Goal: Information Seeking & Learning: Learn about a topic

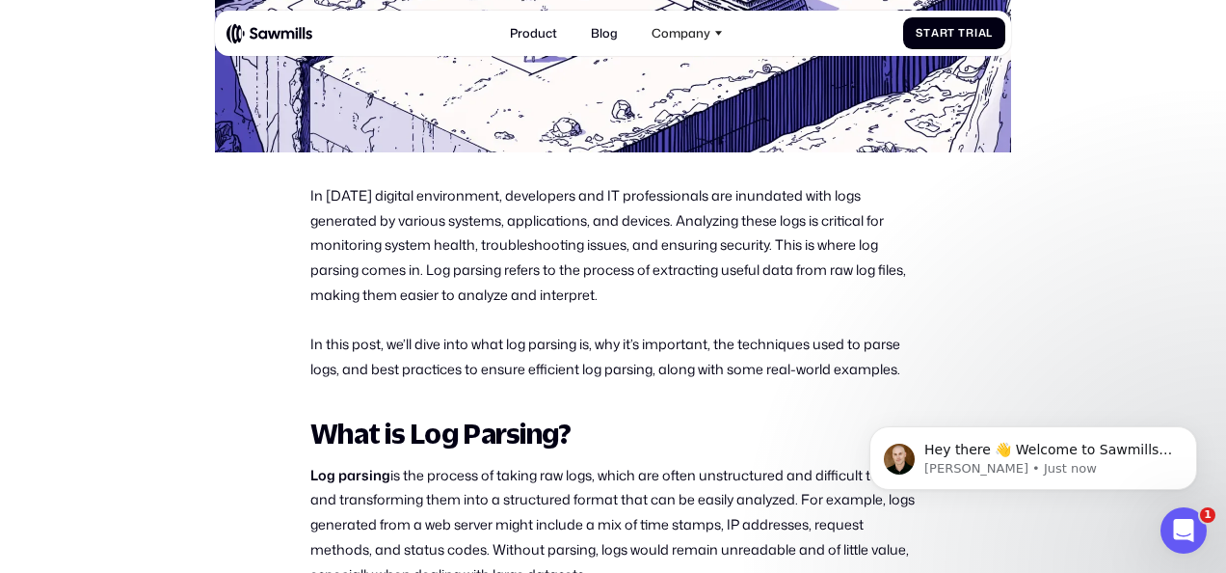
scroll to position [612, 0]
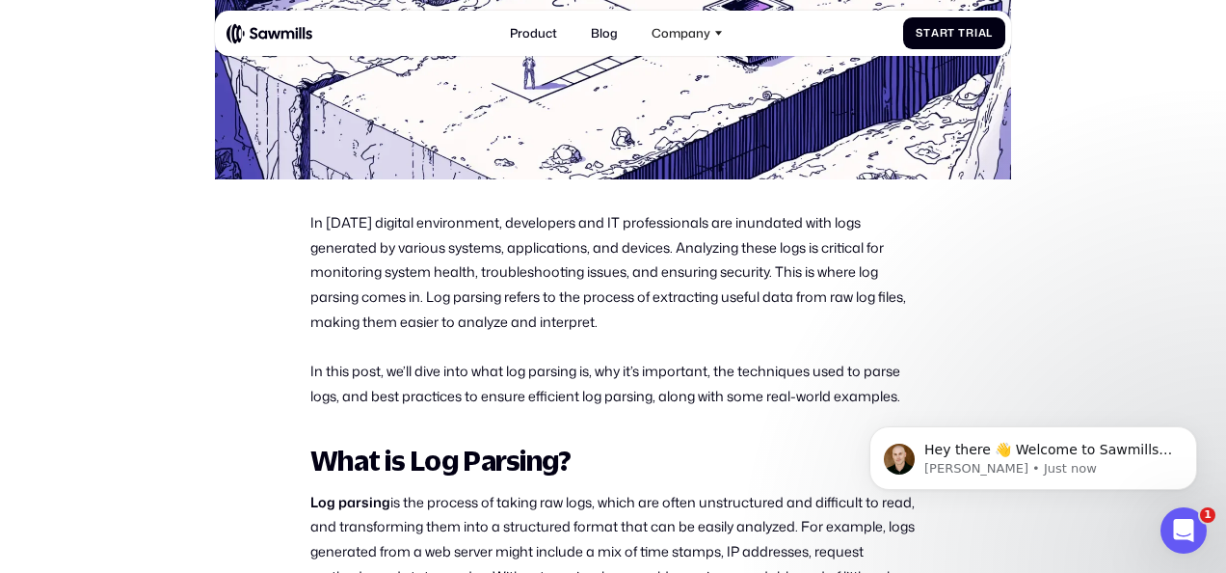
click at [816, 245] on p "In [DATE] digital environment, developers and IT professionals are inundated wi…" at bounding box center [612, 272] width 605 height 124
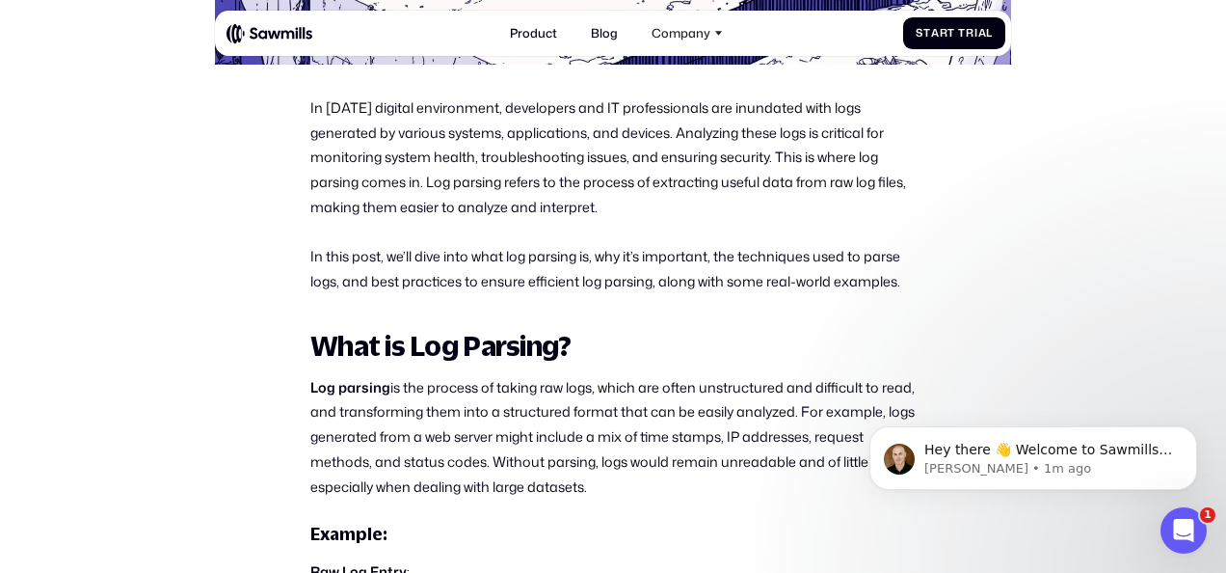
scroll to position [764, 0]
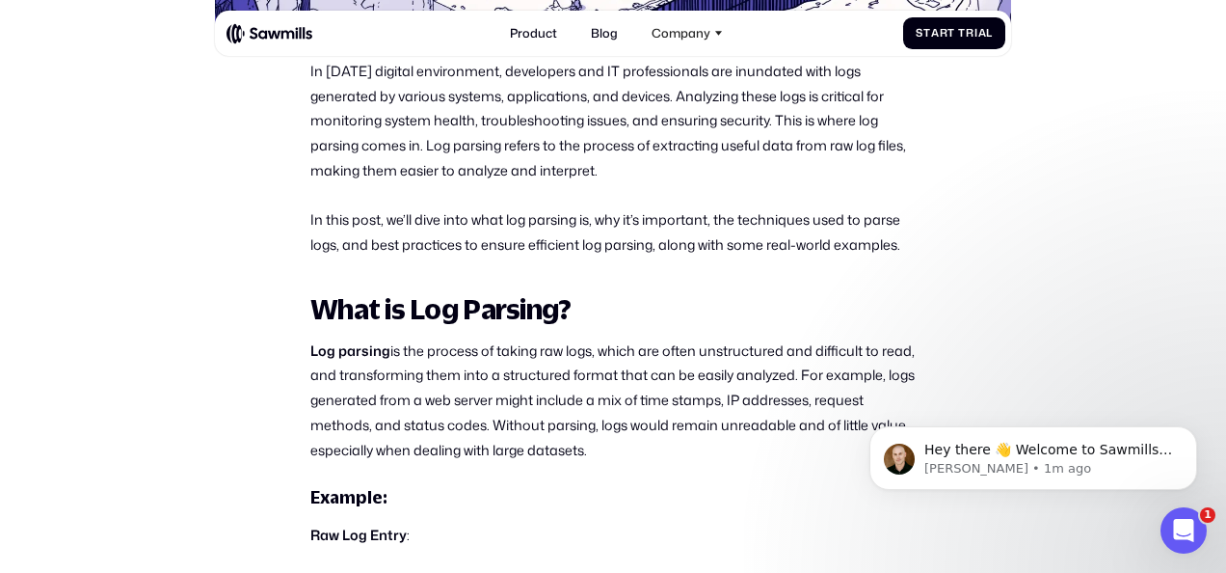
drag, startPoint x: 424, startPoint y: 147, endPoint x: 611, endPoint y: 173, distance: 188.8
click at [611, 173] on p "In [DATE] digital environment, developers and IT professionals are inundated wi…" at bounding box center [612, 121] width 605 height 124
copy p "Log parsing refers to the process of extracting useful data from raw log files,…"
click at [620, 216] on p "In this post, we’ll dive into what log parsing is, why it’s important, the tech…" at bounding box center [612, 232] width 605 height 50
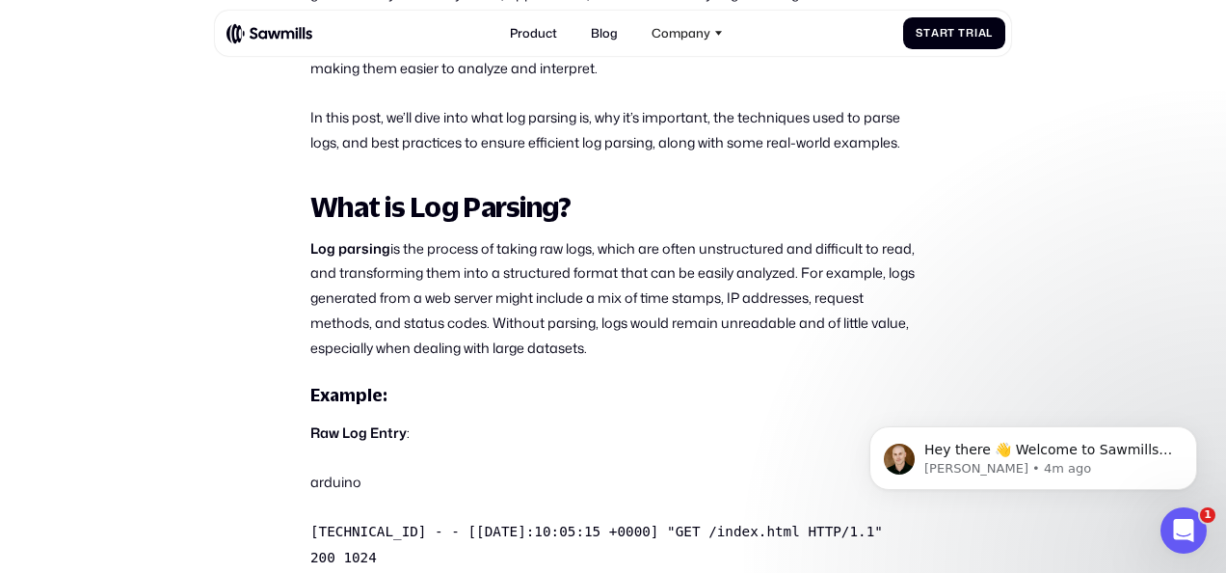
scroll to position [865, 0]
click at [737, 262] on p "Log parsing is the process of taking raw logs, which are often unstructured and…" at bounding box center [612, 299] width 605 height 124
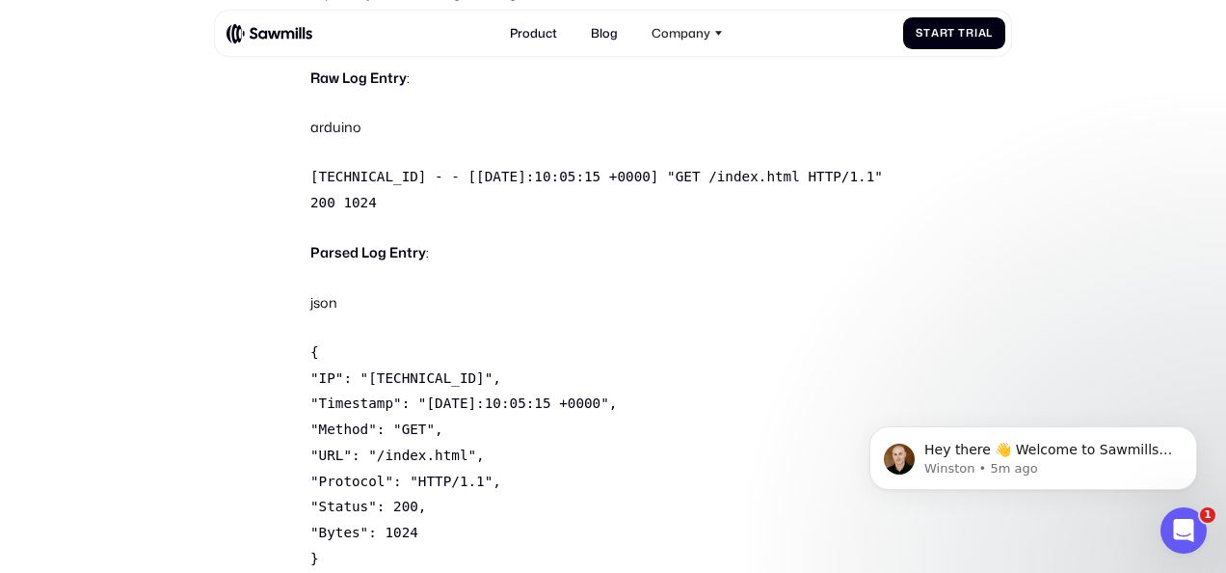
scroll to position [1221, 0]
click at [558, 482] on p "{ "IP": "[TECHNICAL_ID]", "Timestamp": "[DATE]:10:05:15 +0000", "Method": "GET"…" at bounding box center [612, 454] width 605 height 232
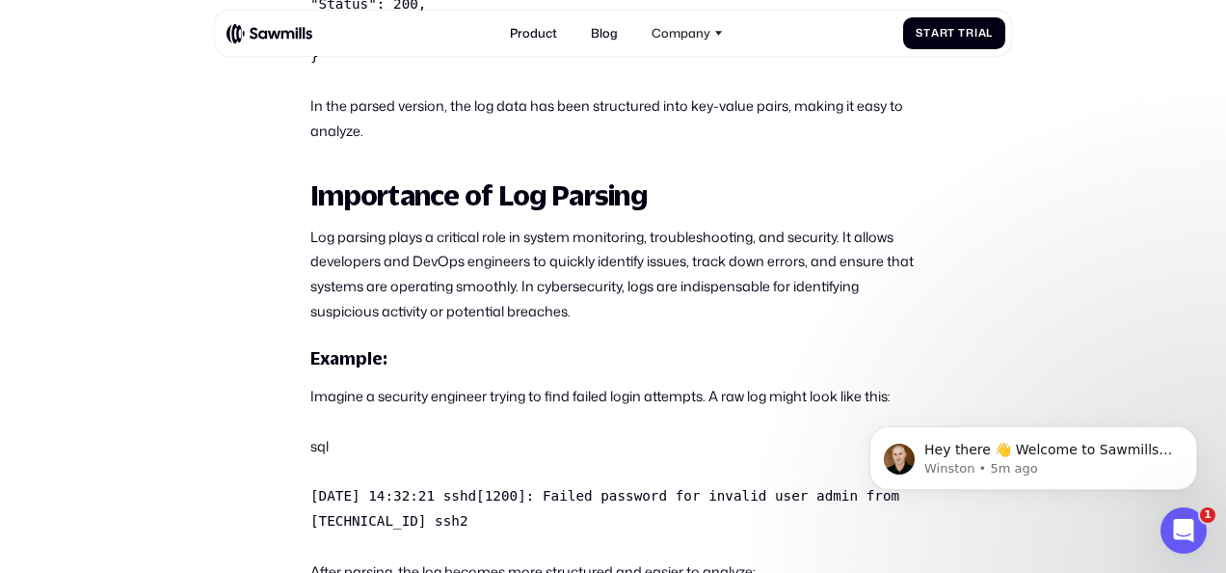
scroll to position [1724, 0]
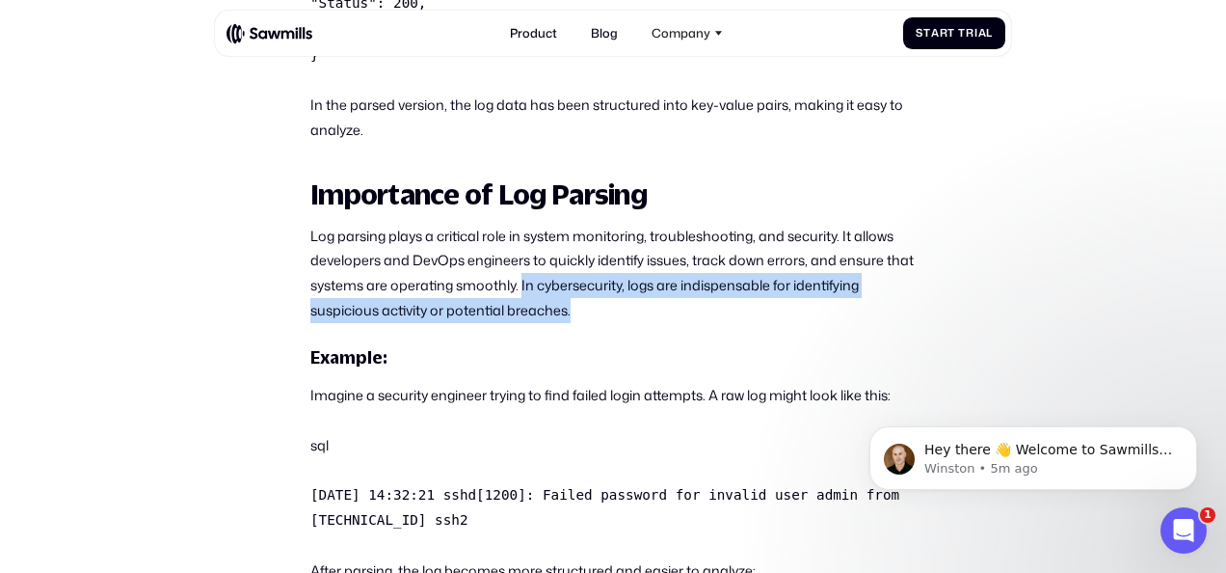
drag, startPoint x: 523, startPoint y: 255, endPoint x: 586, endPoint y: 277, distance: 67.1
click at [586, 277] on p "Log parsing plays a critical role in system monitoring, troubleshooting, and se…" at bounding box center [612, 273] width 605 height 99
copy p "In cybersecurity, logs are indispensable for identifying suspicious activity or…"
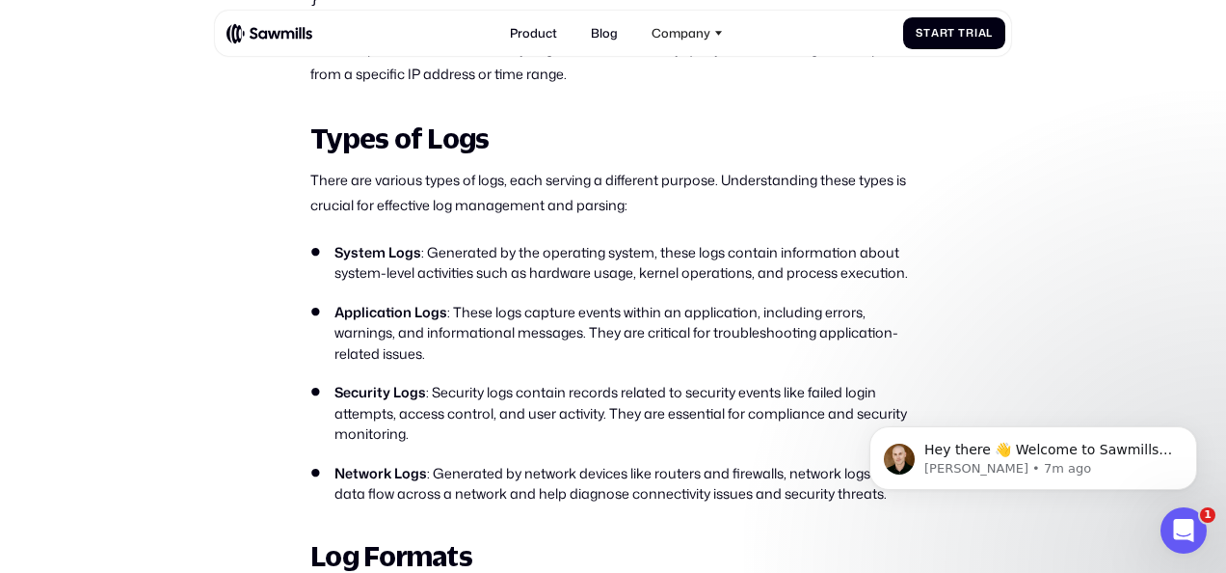
scroll to position [2605, 0]
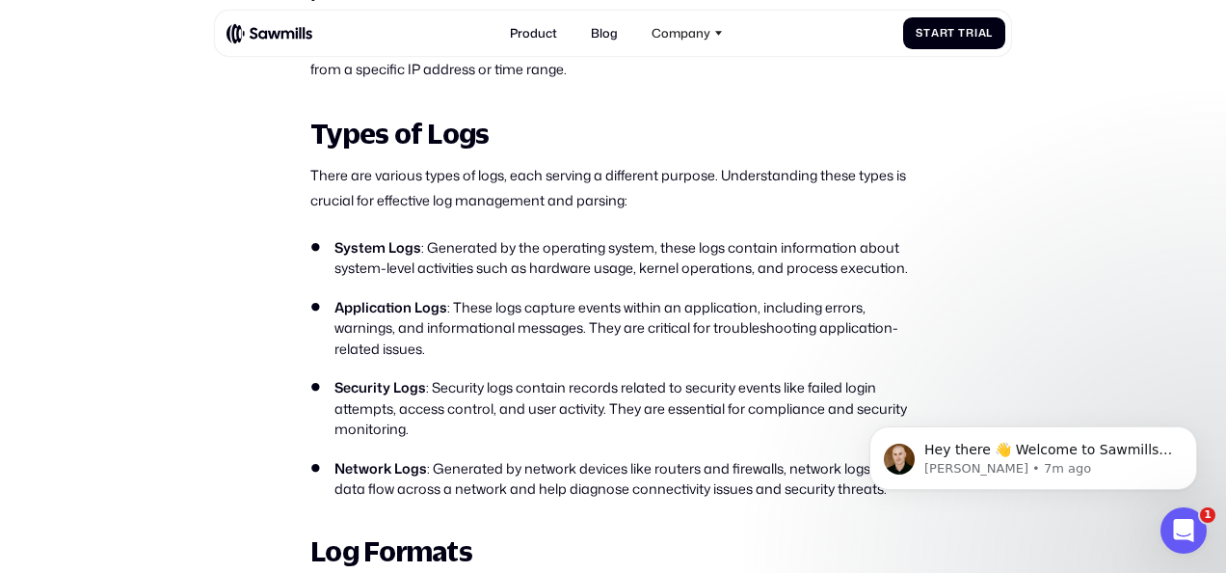
drag, startPoint x: 667, startPoint y: 248, endPoint x: 1125, endPoint y: 212, distance: 459.3
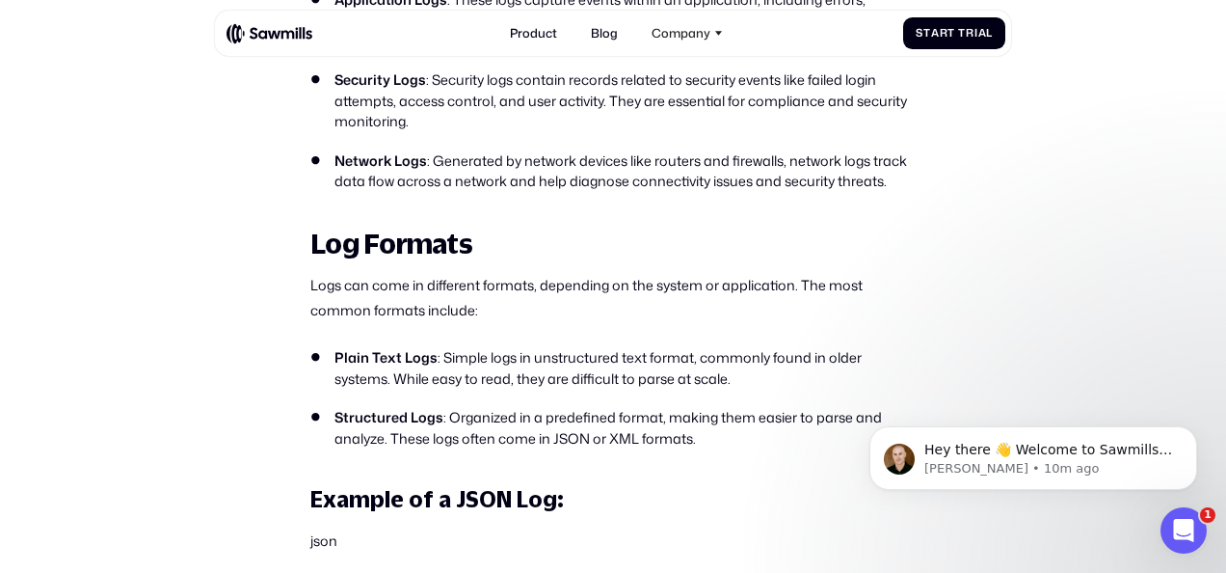
scroll to position [2985, 0]
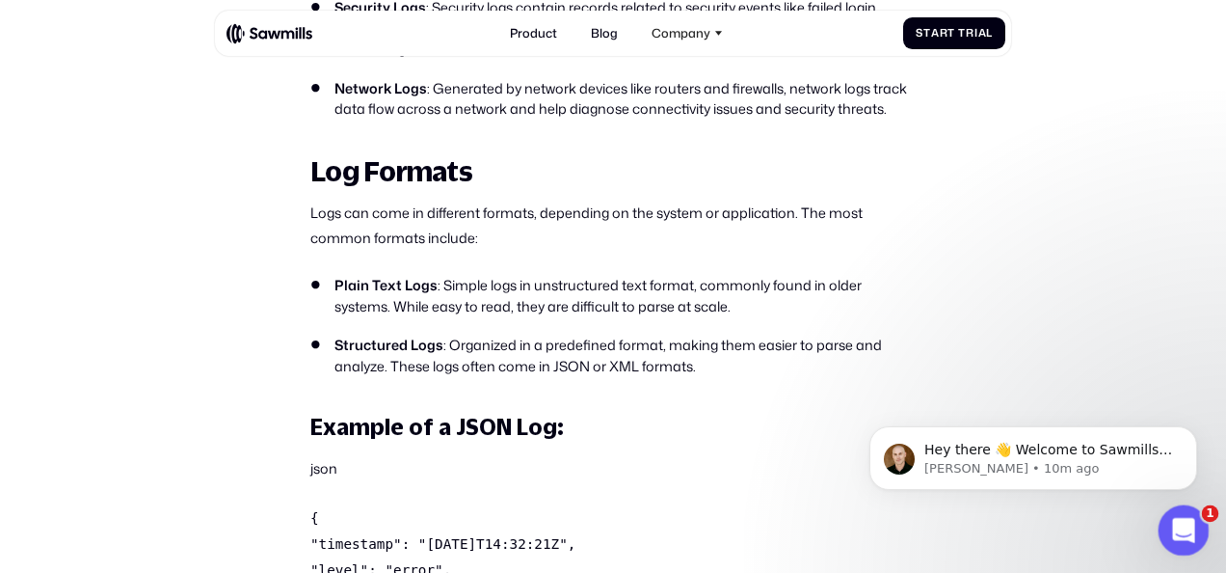
click at [1181, 526] on icon "Open Intercom Messenger" at bounding box center [1182, 528] width 32 height 32
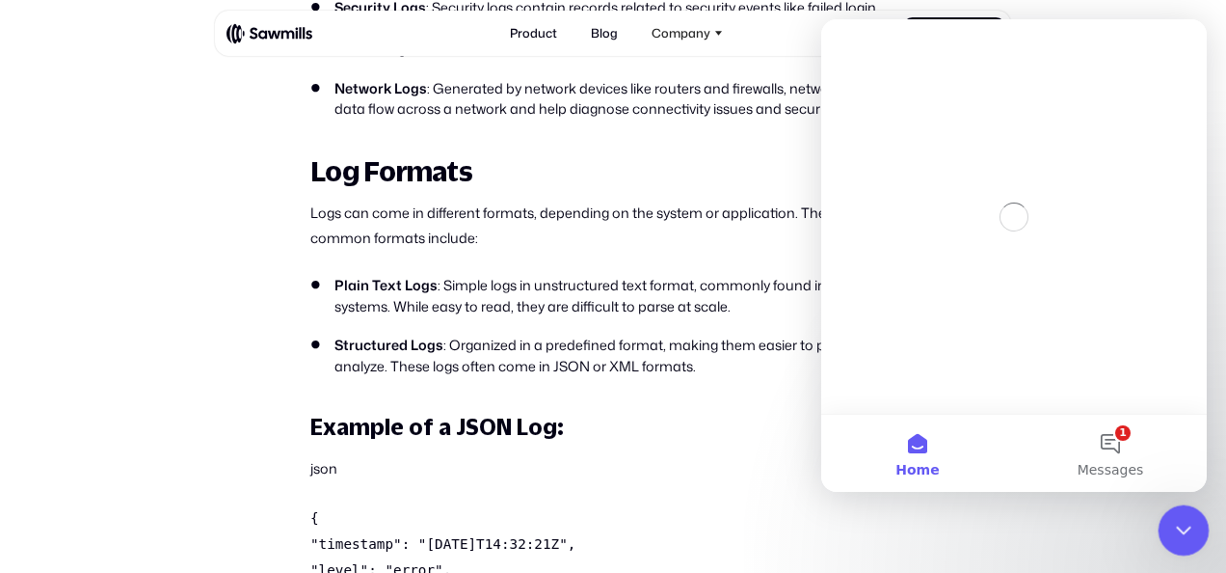
scroll to position [0, 0]
click at [1115, 441] on button "1 Messages" at bounding box center [1110, 453] width 193 height 77
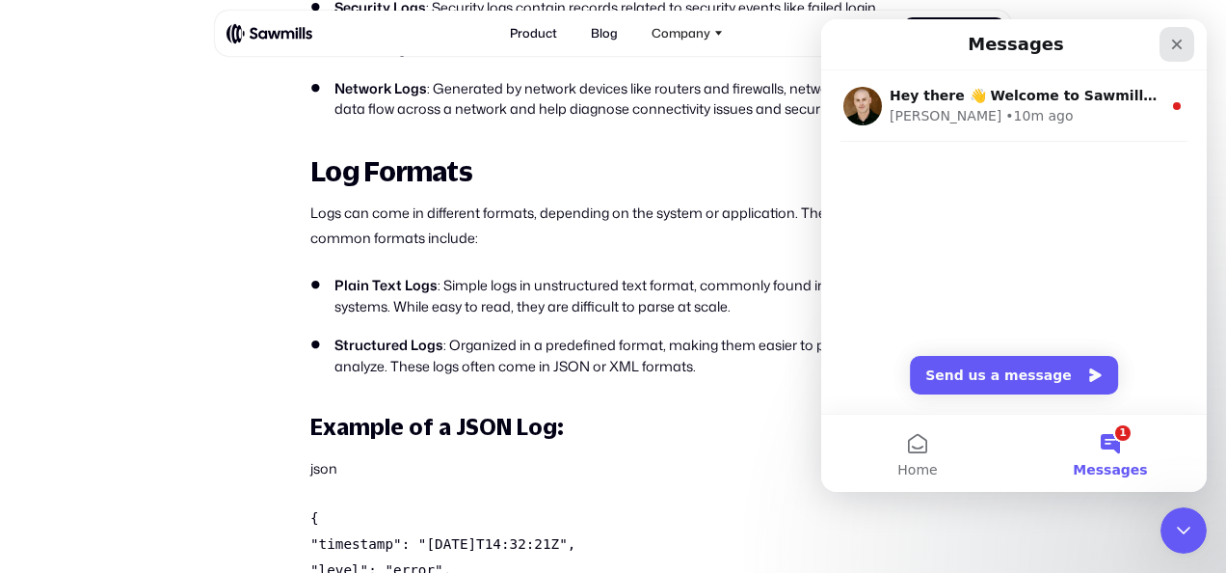
click at [1175, 44] on icon "Close" at bounding box center [1177, 45] width 11 height 11
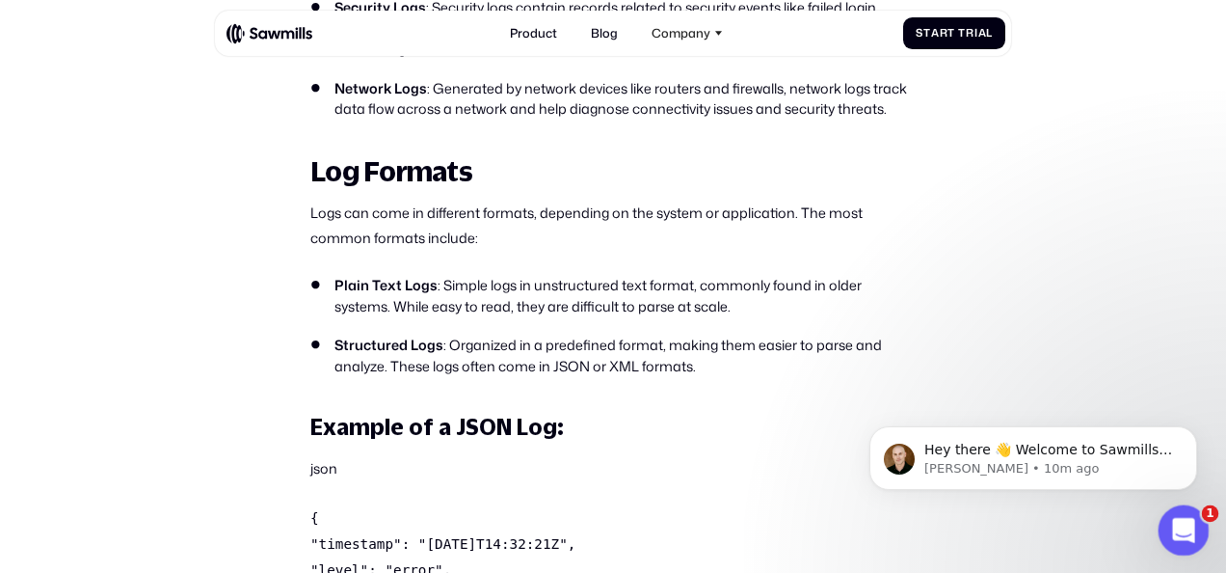
click at [1189, 518] on icon "Open Intercom Messenger" at bounding box center [1182, 528] width 32 height 32
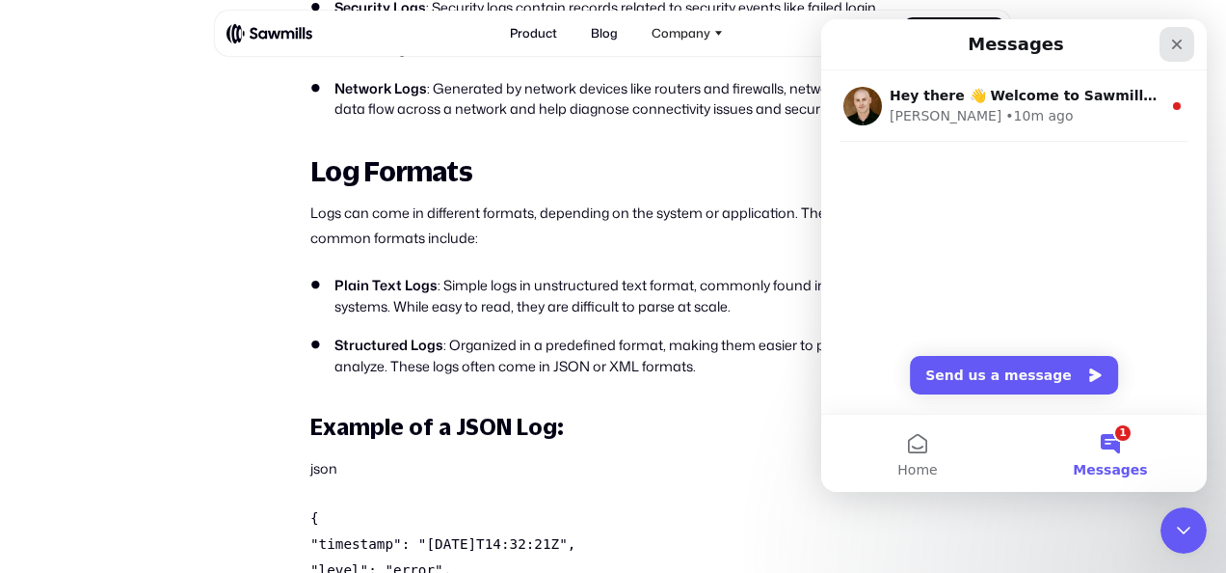
click at [1178, 30] on div "Close" at bounding box center [1177, 44] width 35 height 35
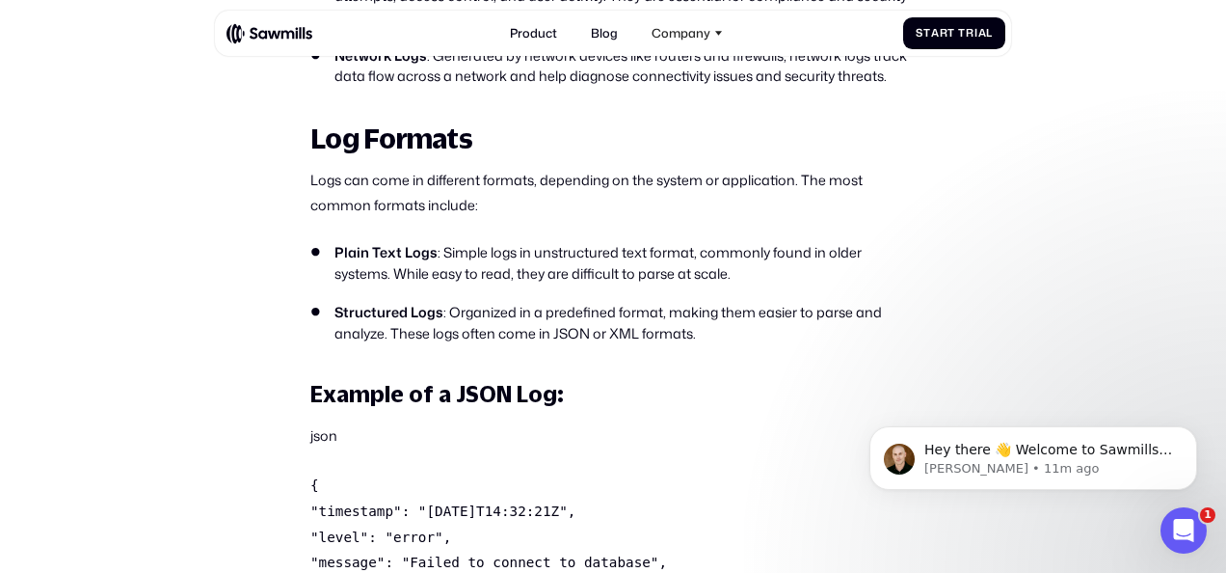
scroll to position [3018, 0]
click at [1196, 428] on icon "Dismiss notification" at bounding box center [1192, 431] width 11 height 11
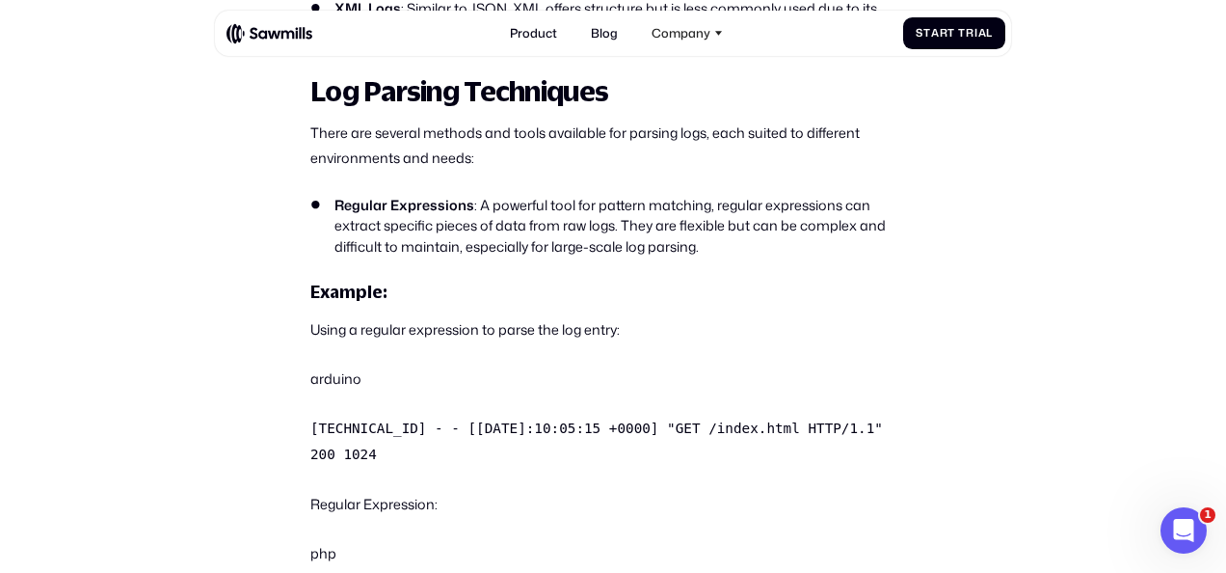
scroll to position [3696, 0]
click at [629, 196] on li "Regular Expressions : A powerful tool for pattern matching, regular expressions…" at bounding box center [612, 227] width 605 height 62
drag, startPoint x: 631, startPoint y: 193, endPoint x: 675, endPoint y: 193, distance: 43.4
click at [675, 196] on li "Regular Expressions : A powerful tool for pattern matching, regular expressions…" at bounding box center [612, 227] width 605 height 62
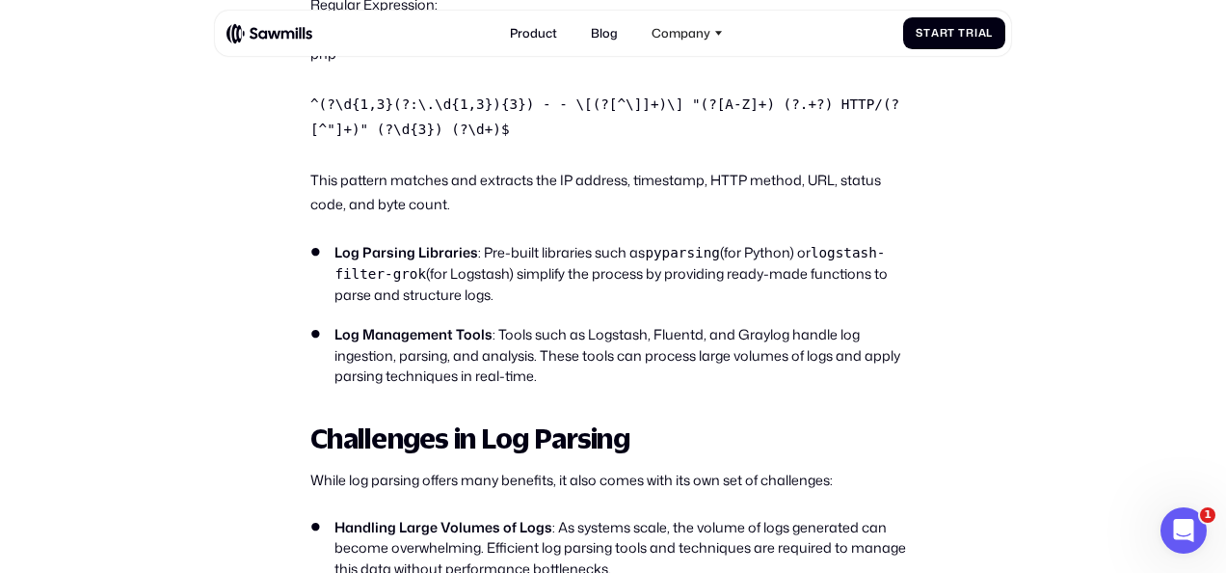
scroll to position [4200, 0]
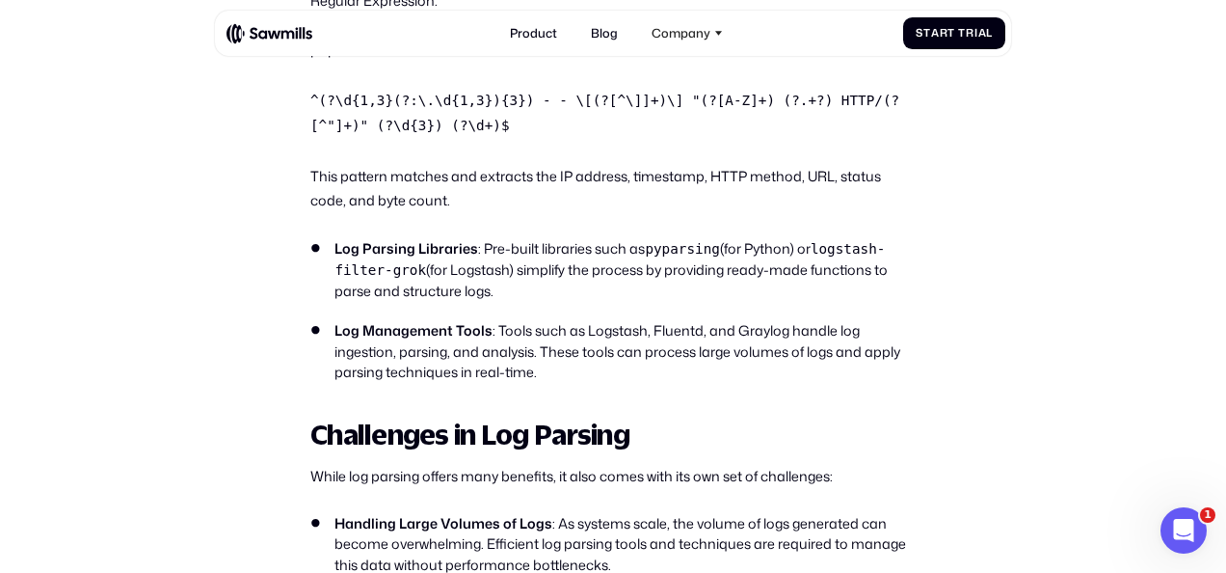
click at [476, 250] on ul "Log Parsing Libraries : Pre-built libraries such as pyparsing (for Python) or l…" at bounding box center [612, 310] width 605 height 145
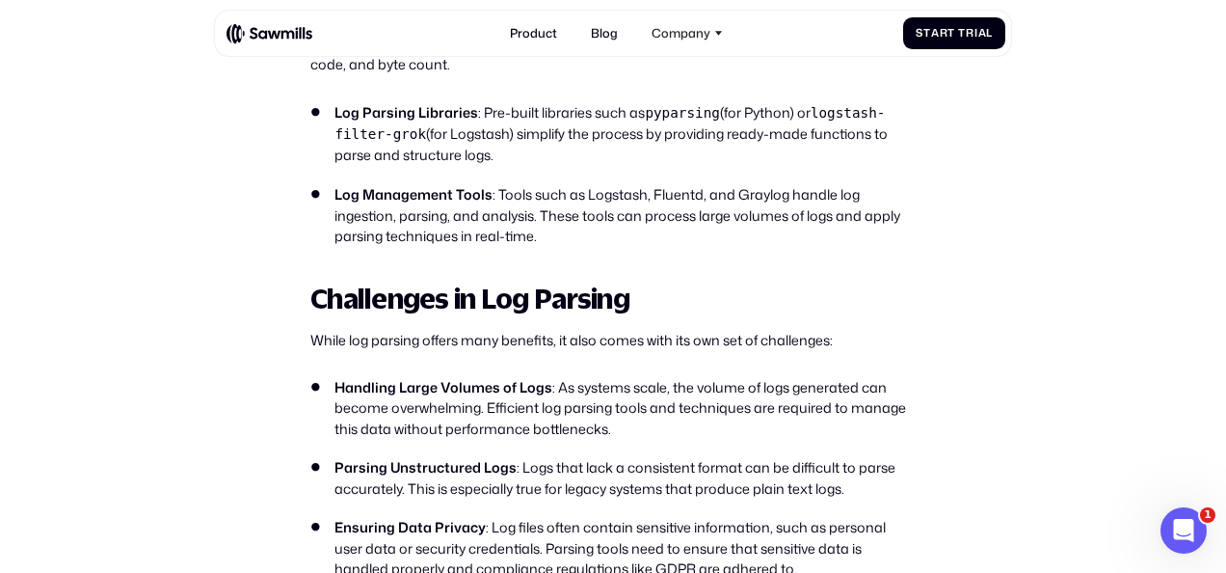
scroll to position [4335, 0]
click at [476, 284] on h2 "Challenges in Log Parsing" at bounding box center [612, 299] width 605 height 31
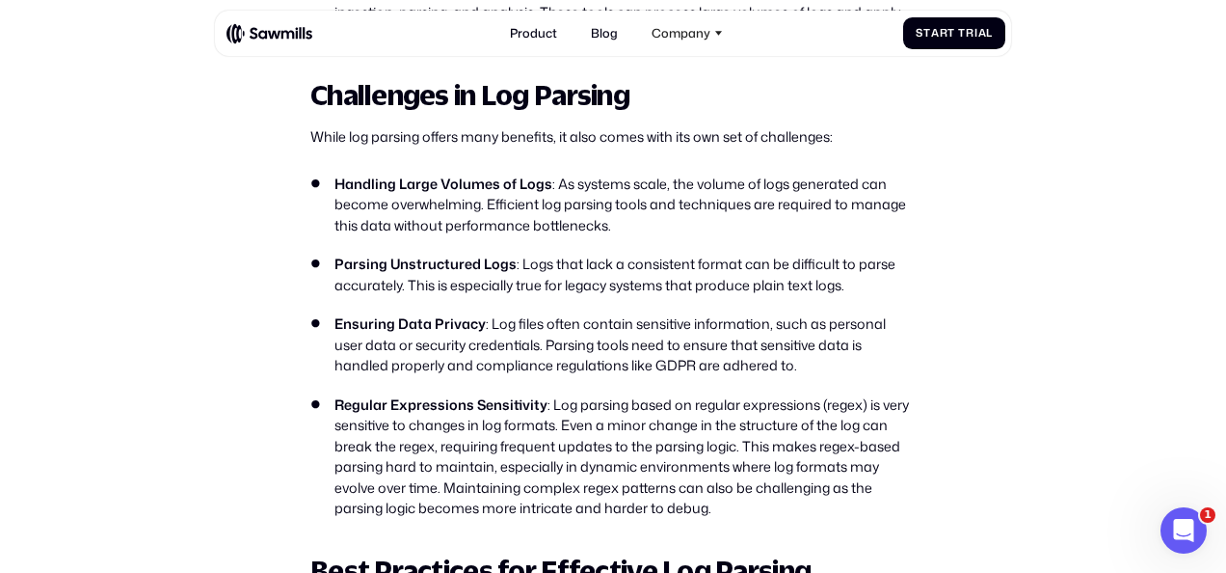
scroll to position [4541, 0]
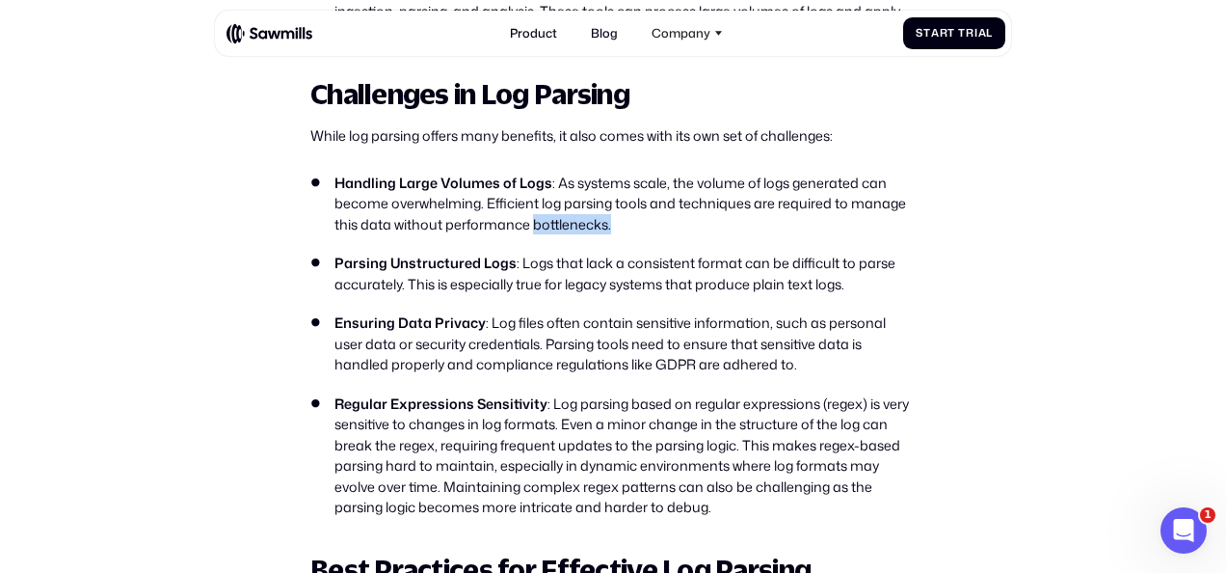
drag, startPoint x: 533, startPoint y: 164, endPoint x: 638, endPoint y: 168, distance: 105.1
click at [638, 173] on li "Handling Large Volumes of Logs : As systems scale, the volume of logs generated…" at bounding box center [612, 204] width 605 height 62
copy li "bottlenecks."
click at [785, 312] on li "Ensuring Data Privacy : Log files often contain sensitive information, such as …" at bounding box center [612, 343] width 605 height 62
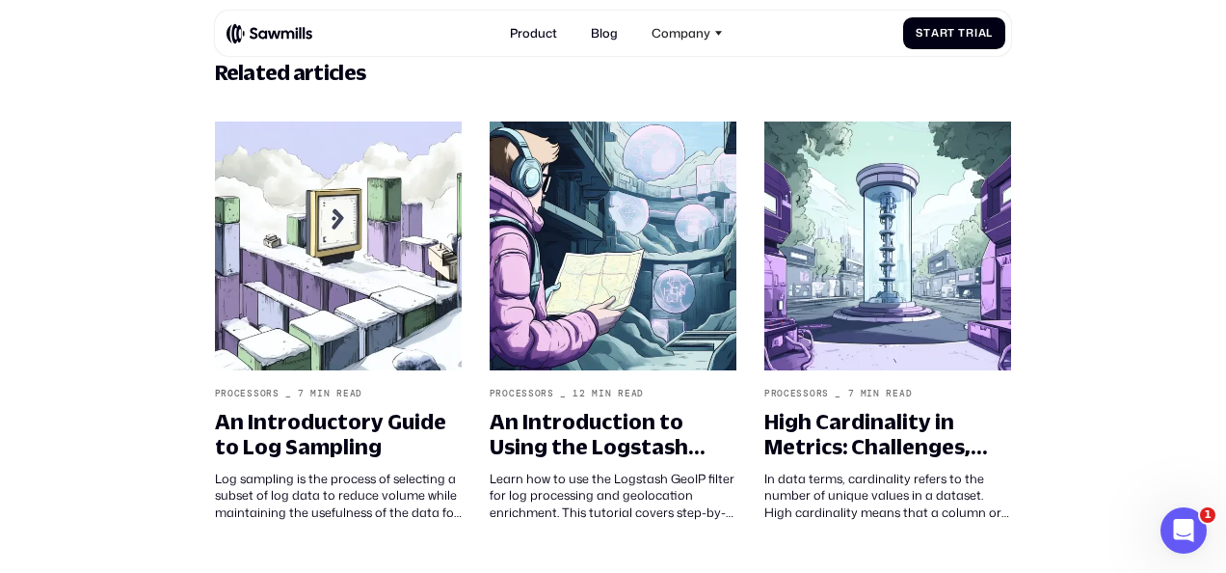
scroll to position [6487, 0]
